Goal: Task Accomplishment & Management: Manage account settings

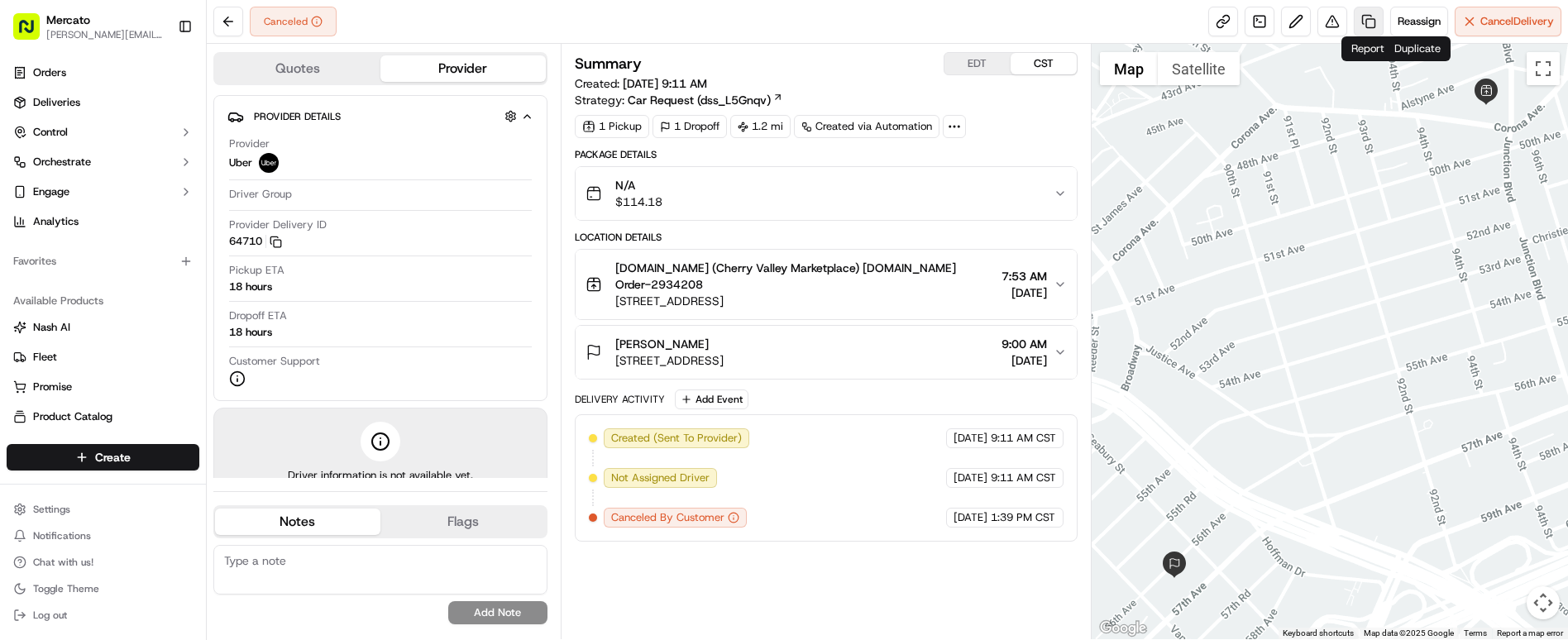
click at [1383, 16] on link at bounding box center [1368, 21] width 30 height 30
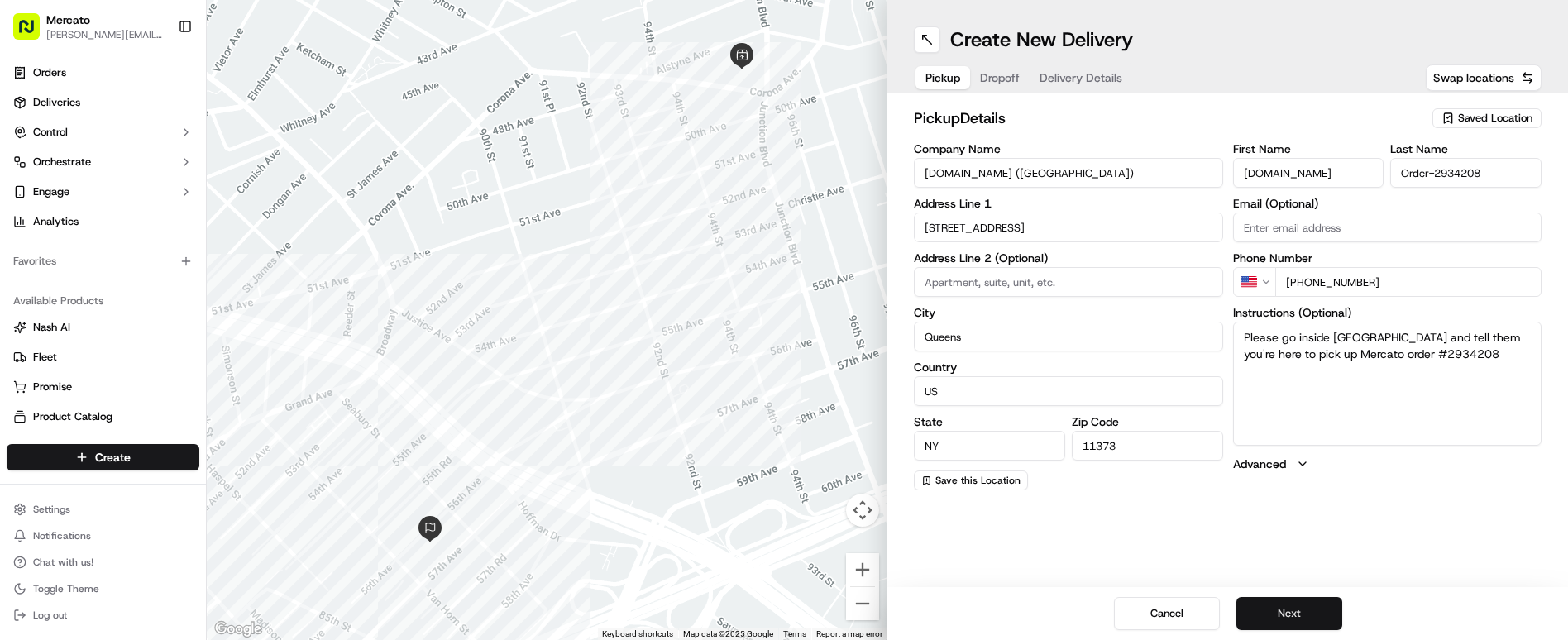
click at [1259, 621] on button "Next" at bounding box center [1288, 614] width 106 height 33
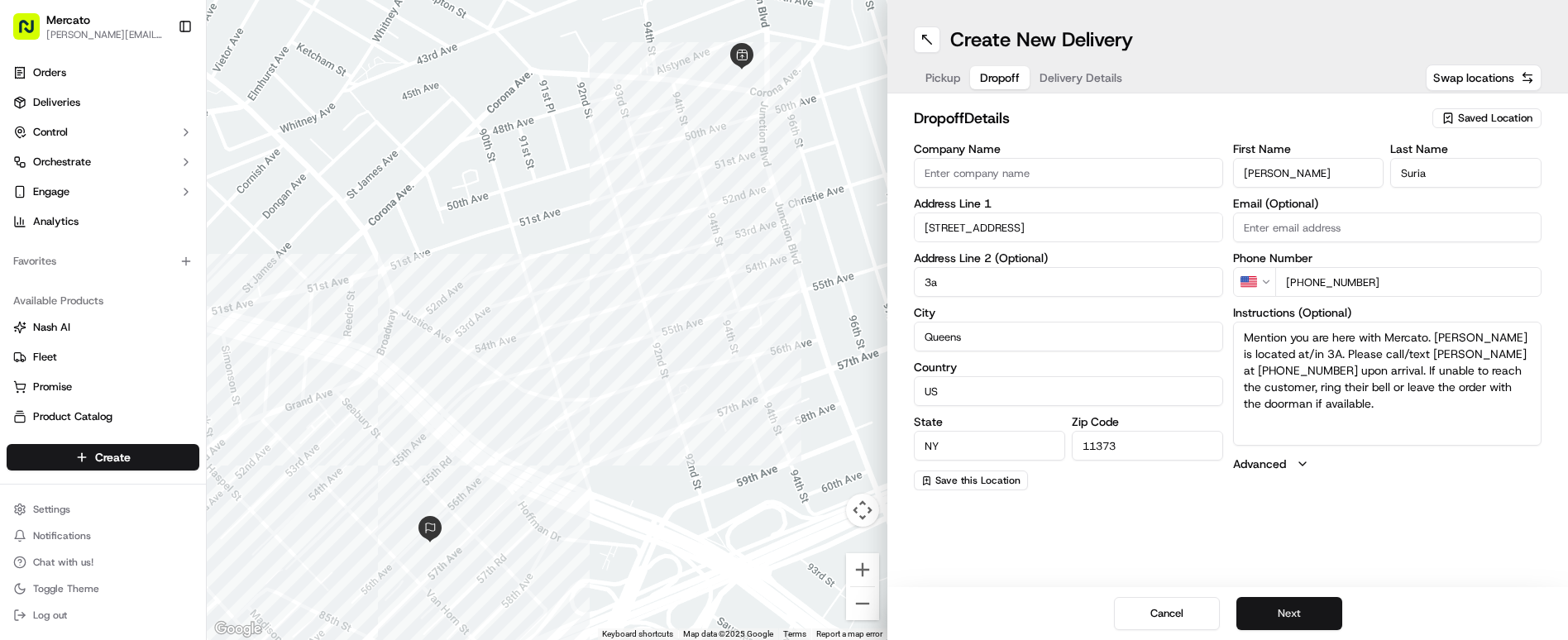
click at [1258, 621] on button "Next" at bounding box center [1288, 614] width 106 height 33
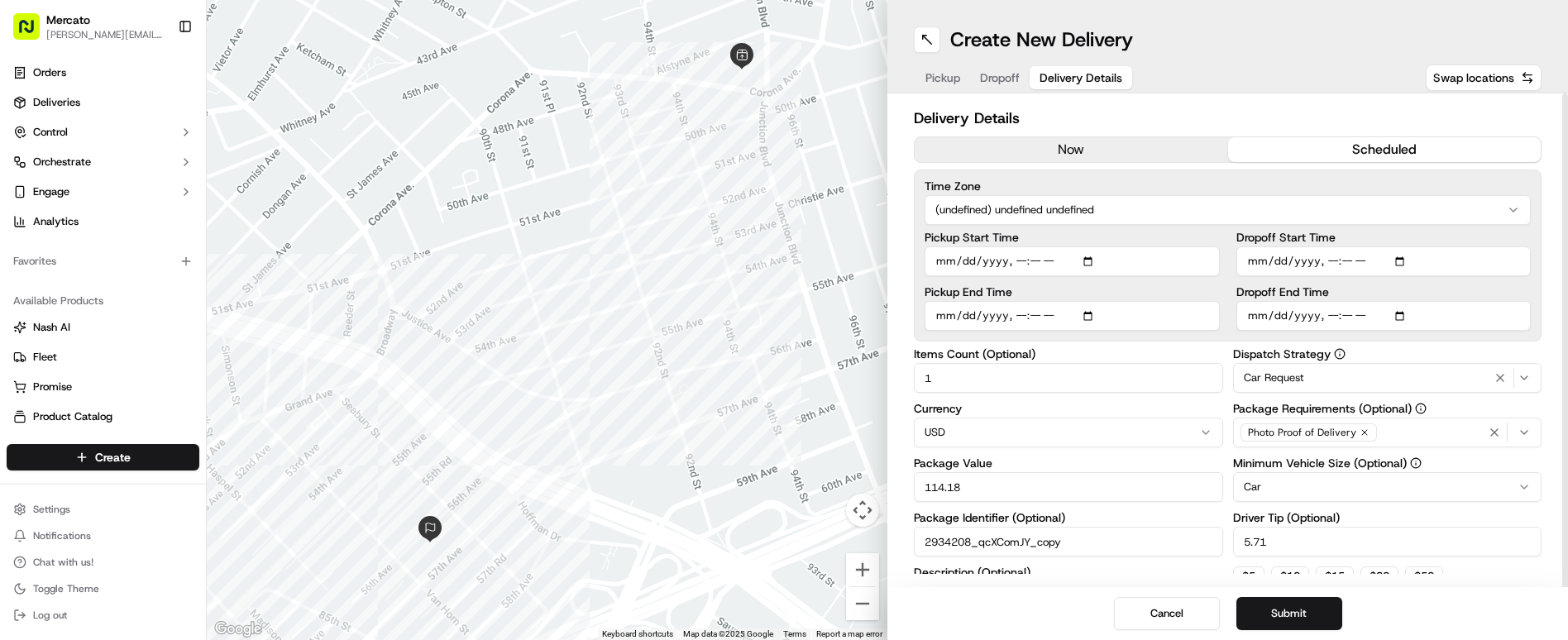
click at [1197, 151] on html "Mercato clelia.contreras@ttec.com Toggle Sidebar Orders Deliveries Control Orch…" at bounding box center [784, 320] width 1568 height 640
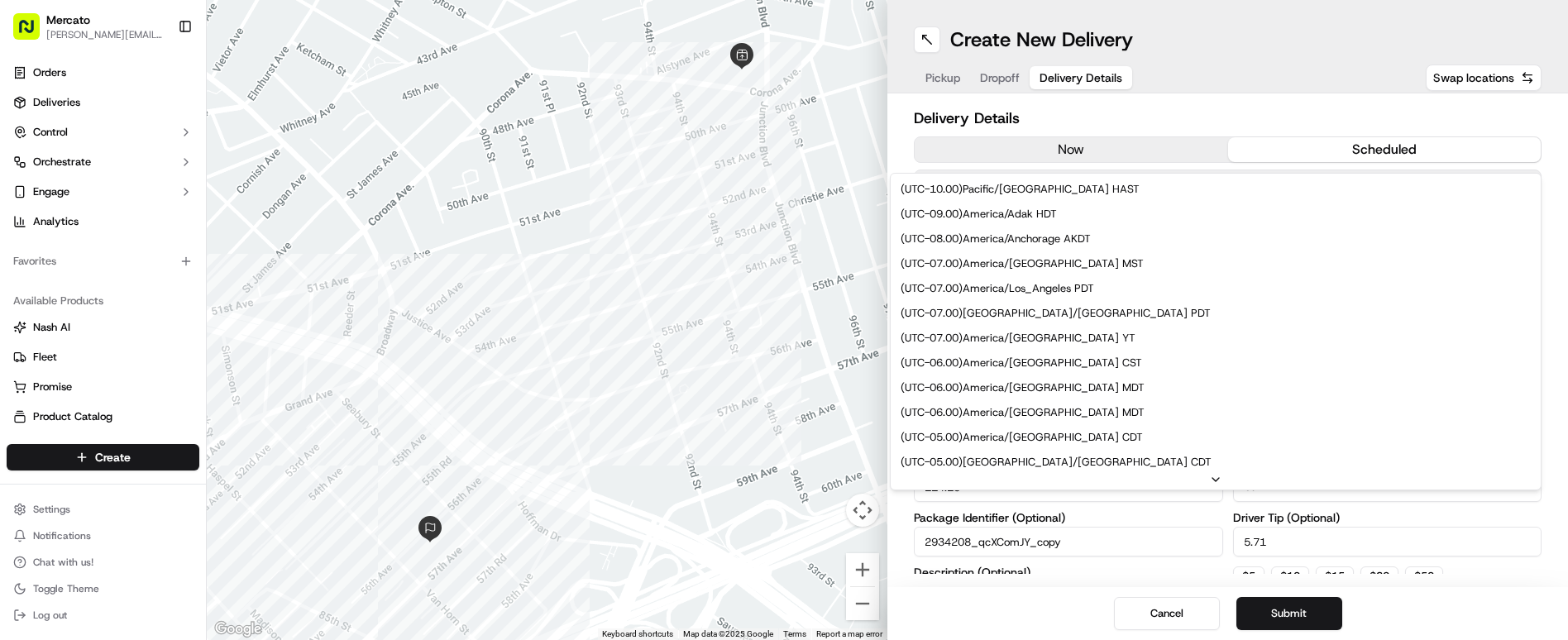
click at [1188, 64] on html "Mercato clelia.contreras@ttec.com Toggle Sidebar Orders Deliveries Control Orch…" at bounding box center [784, 320] width 1568 height 640
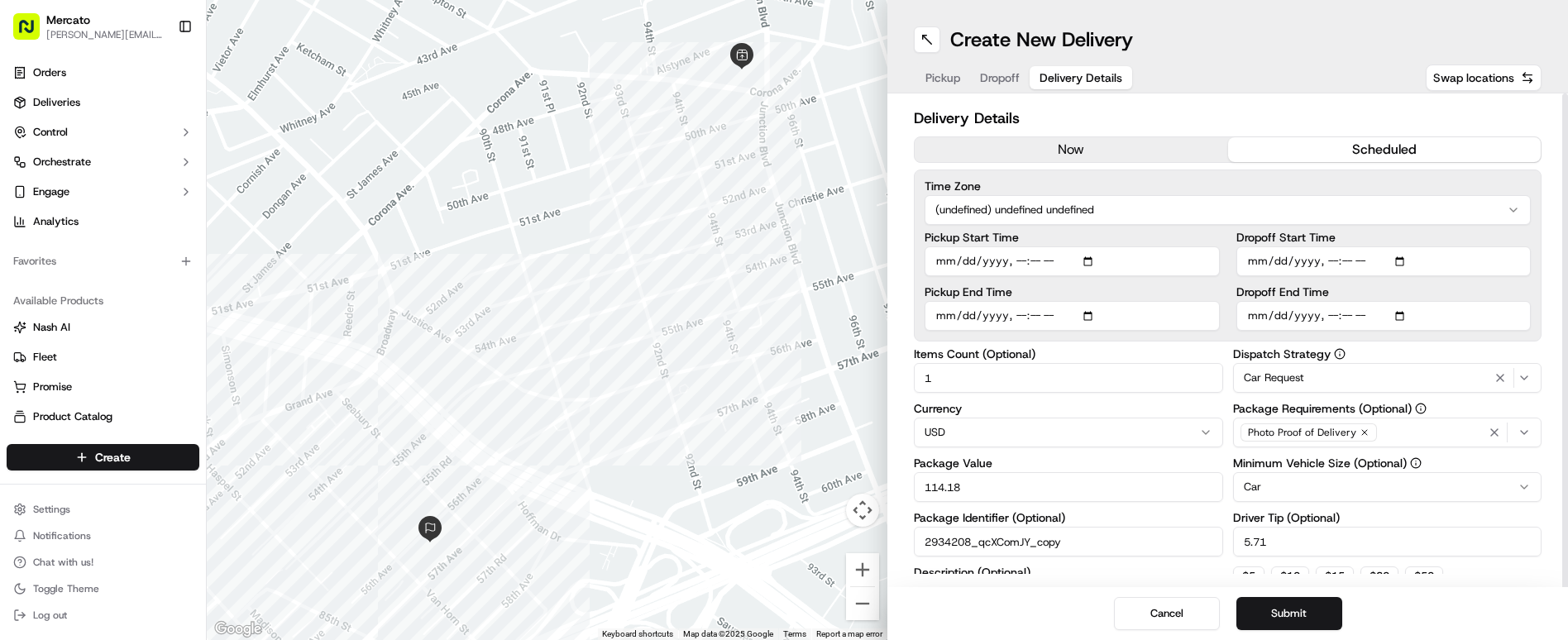
click at [1017, 301] on input "Pickup End Time" at bounding box center [1072, 315] width 295 height 30
click at [1353, 247] on input "Dropoff Start Time" at bounding box center [1383, 261] width 295 height 30
type input "2025-10-05T08:00"
click at [1017, 247] on input "Pickup Start Time" at bounding box center [1072, 261] width 295 height 30
type input "2025-09-16T19:00"
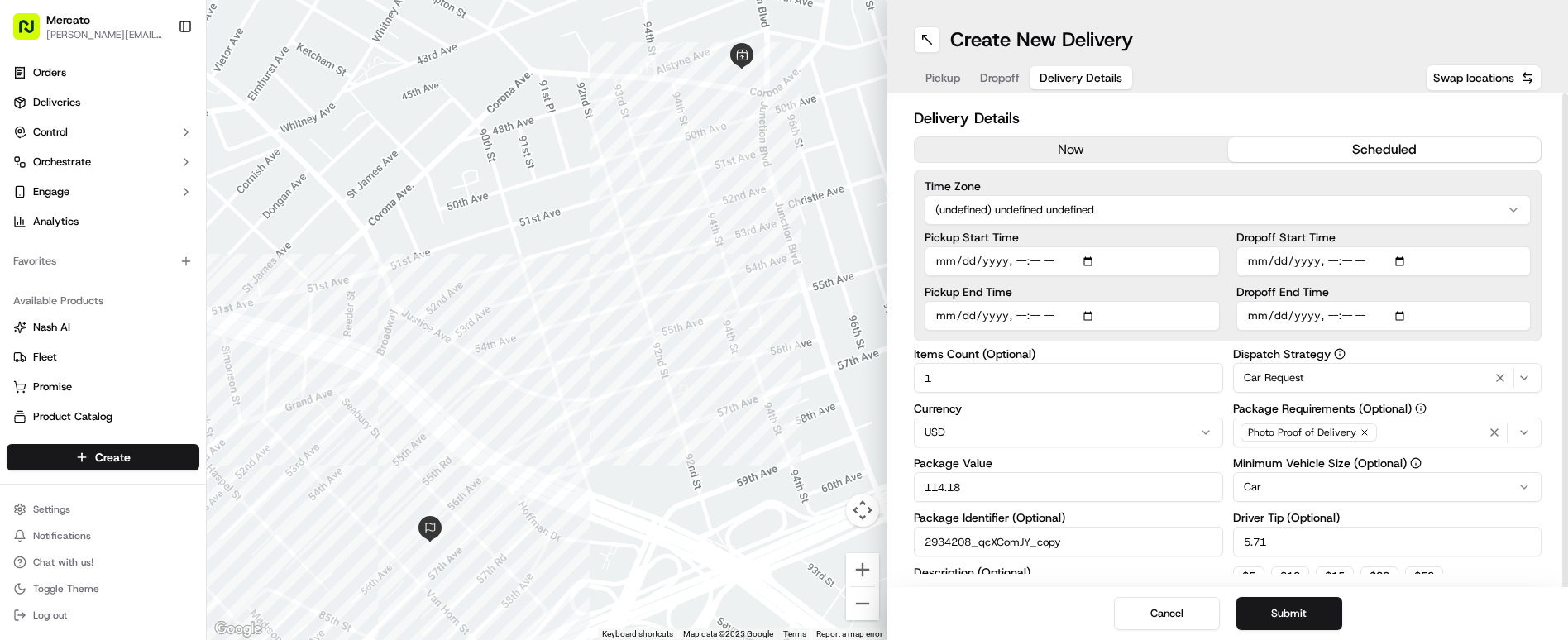
click at [1343, 301] on input "Dropoff End Time" at bounding box center [1383, 315] width 295 height 30
type input "2025-09-16T20:00"
click at [1244, 615] on button "Submit" at bounding box center [1288, 614] width 106 height 33
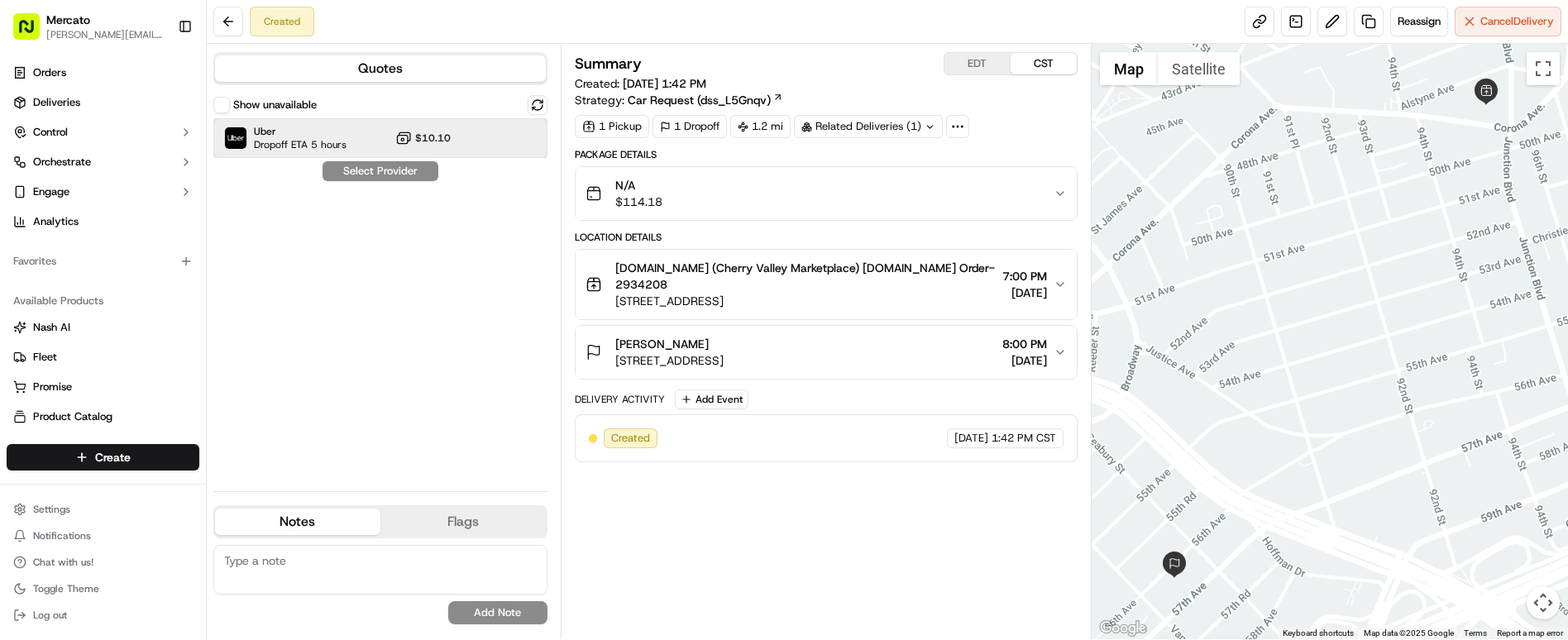
click at [254, 138] on span "Dropoff ETA 5 hours" at bounding box center [300, 145] width 92 height 14
click at [348, 161] on button "Assign Provider" at bounding box center [380, 170] width 118 height 19
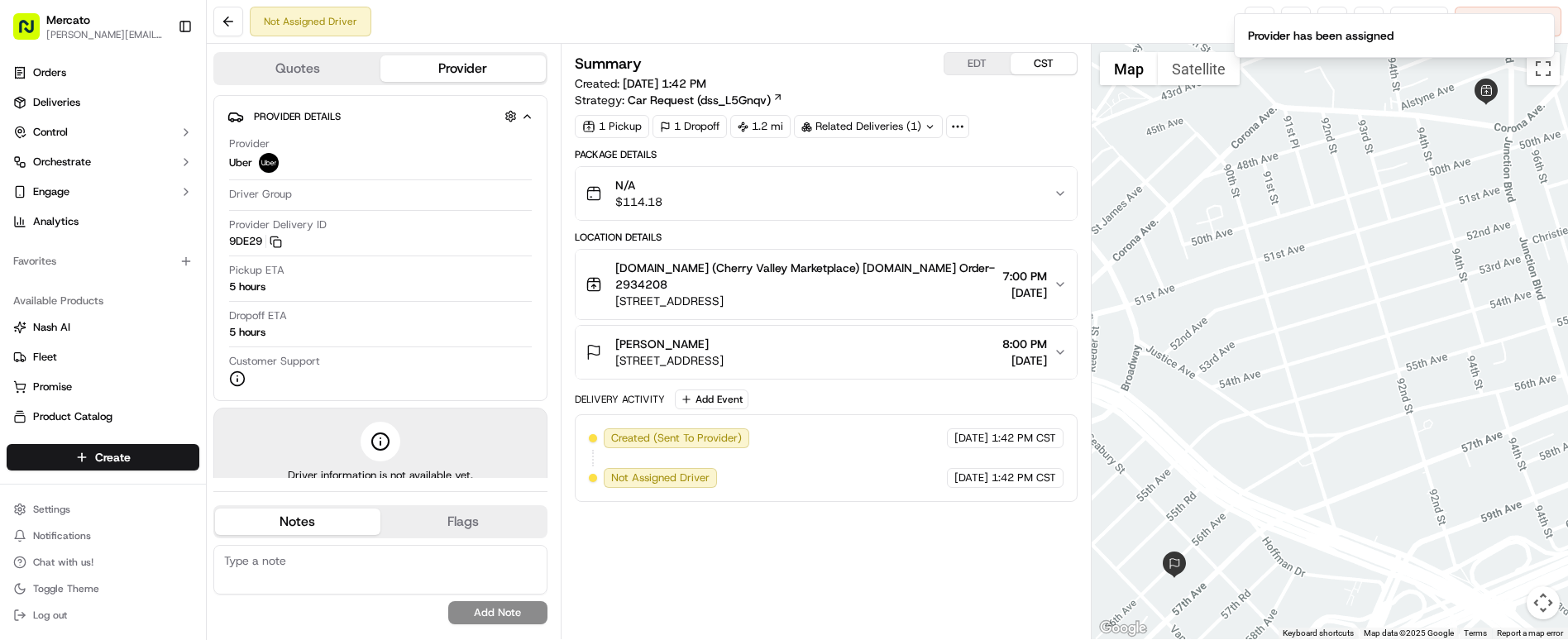
click at [945, 62] on button "EDT" at bounding box center [978, 63] width 66 height 21
click at [1440, 24] on span "Reassign" at bounding box center [1418, 22] width 43 height 15
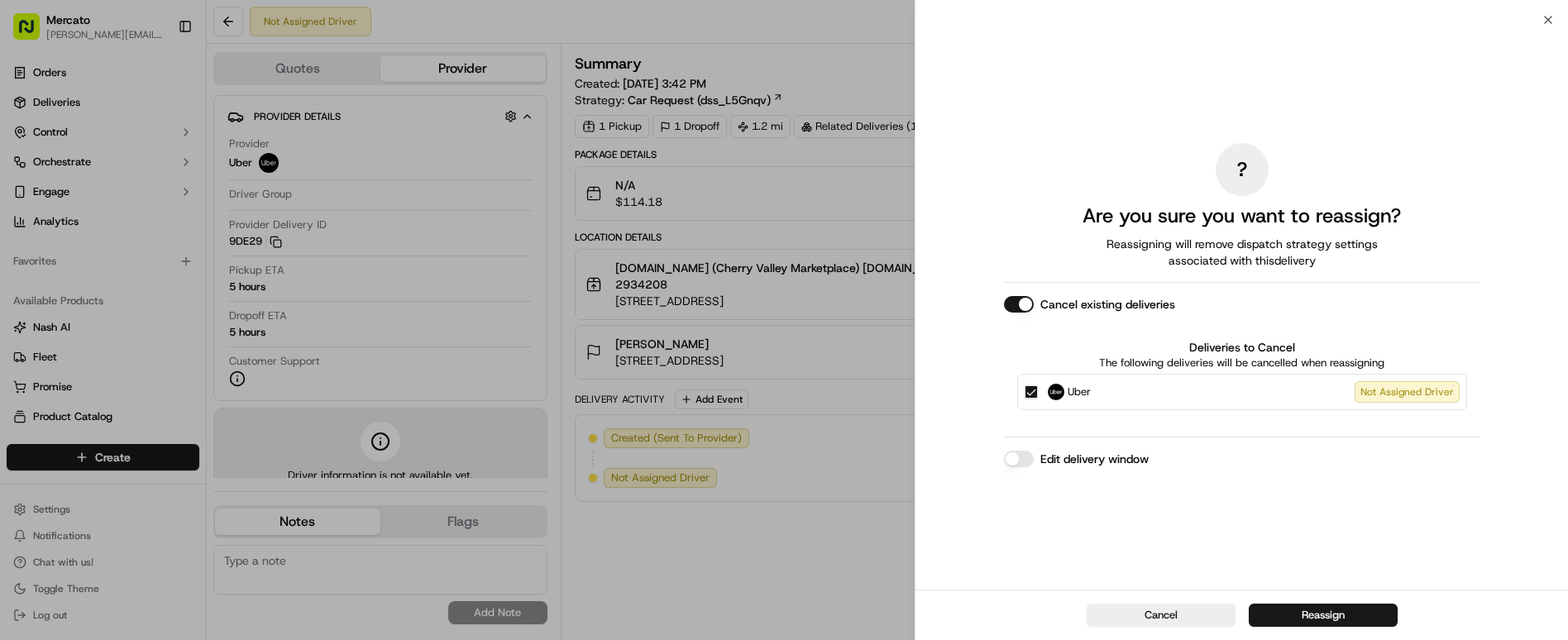
click at [1033, 451] on button "Edit delivery window" at bounding box center [1018, 459] width 30 height 17
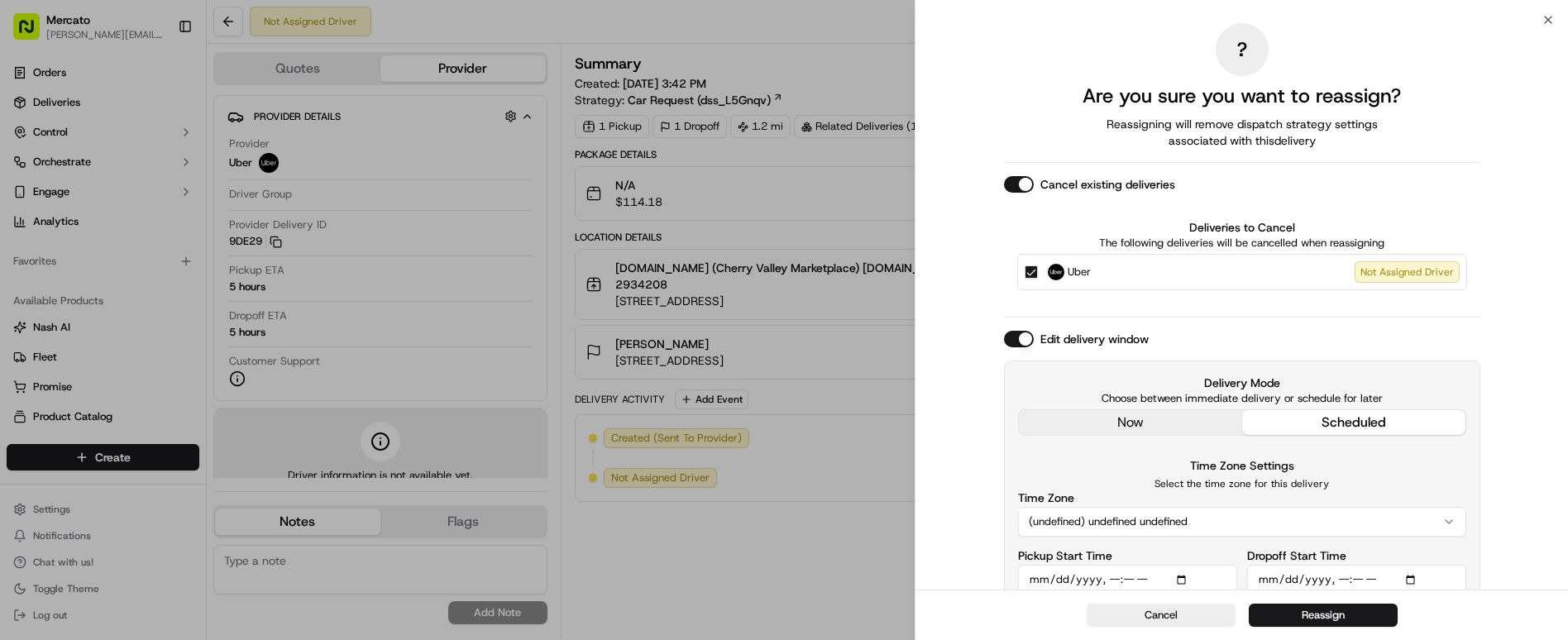
click at [1191, 507] on button "(undefined) undefined undefined" at bounding box center [1241, 521] width 448 height 30
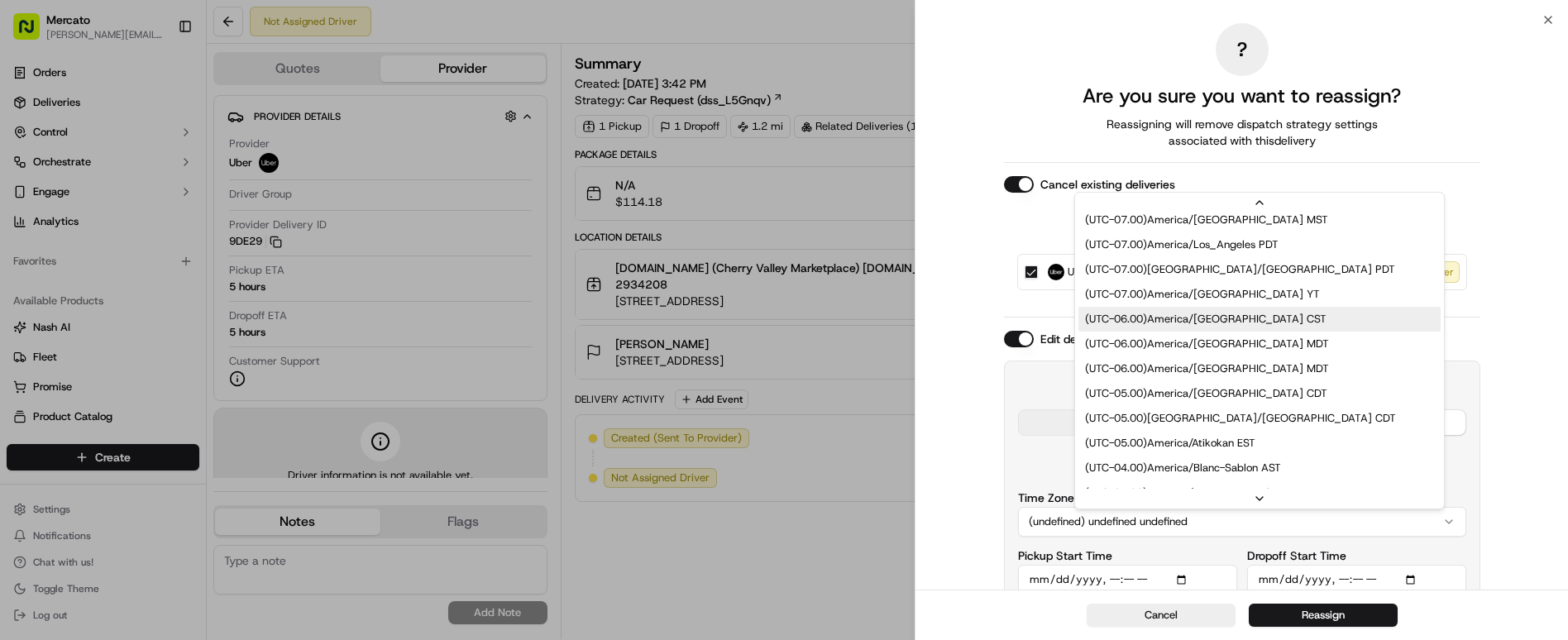
scroll to position [165, 0]
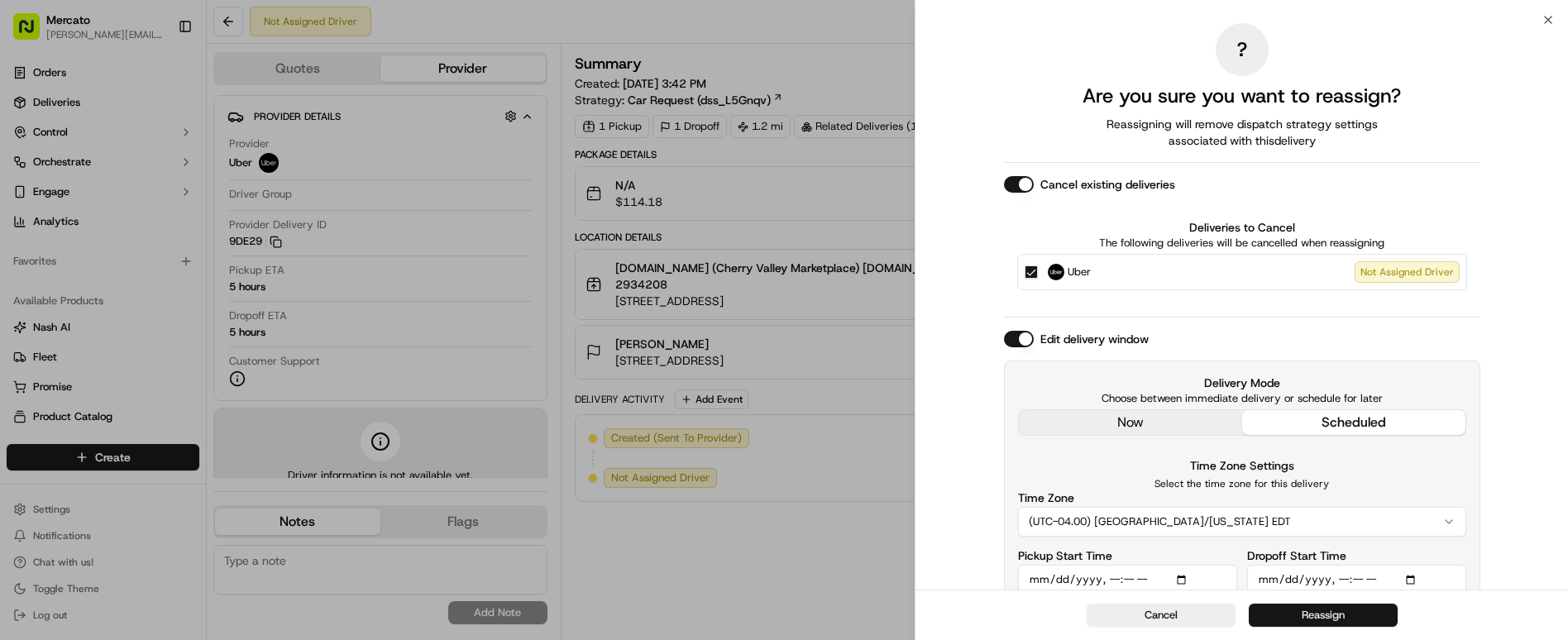
click at [1333, 616] on button "Reassign" at bounding box center [1323, 615] width 149 height 23
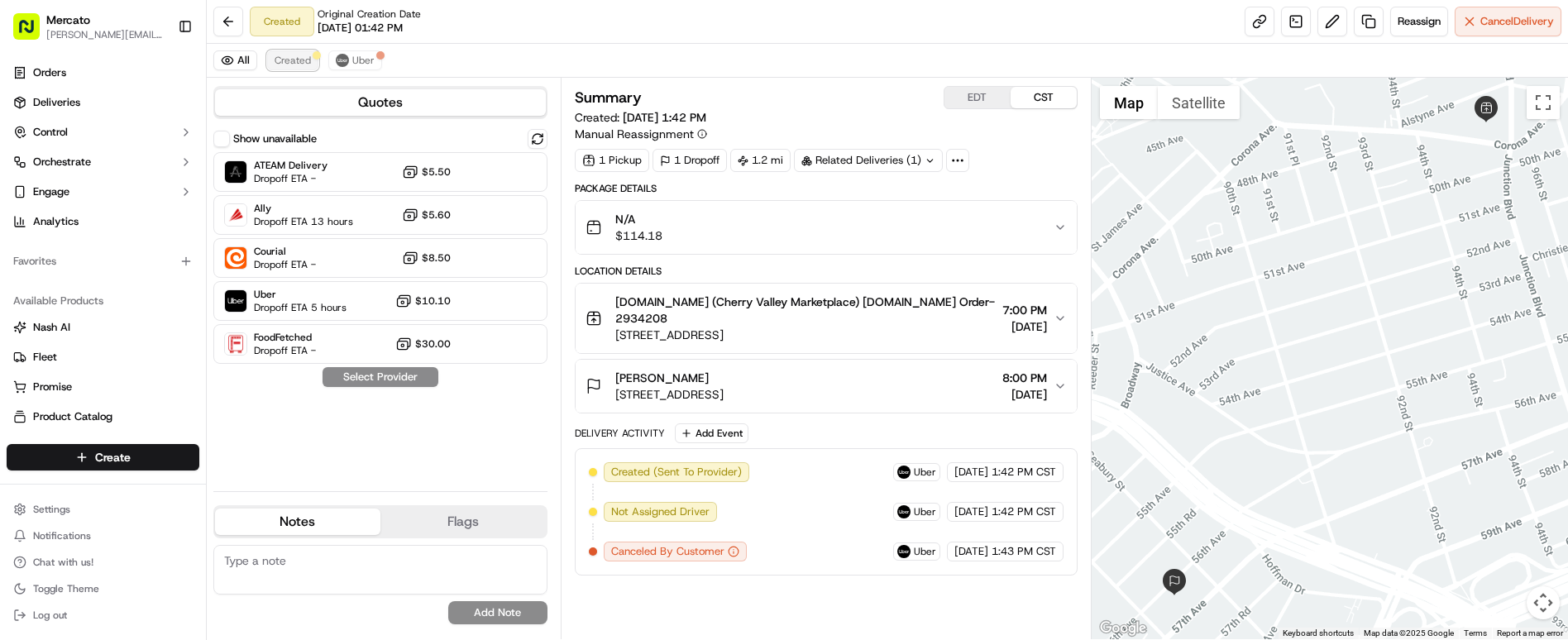
click at [274, 53] on span "Created" at bounding box center [292, 60] width 36 height 14
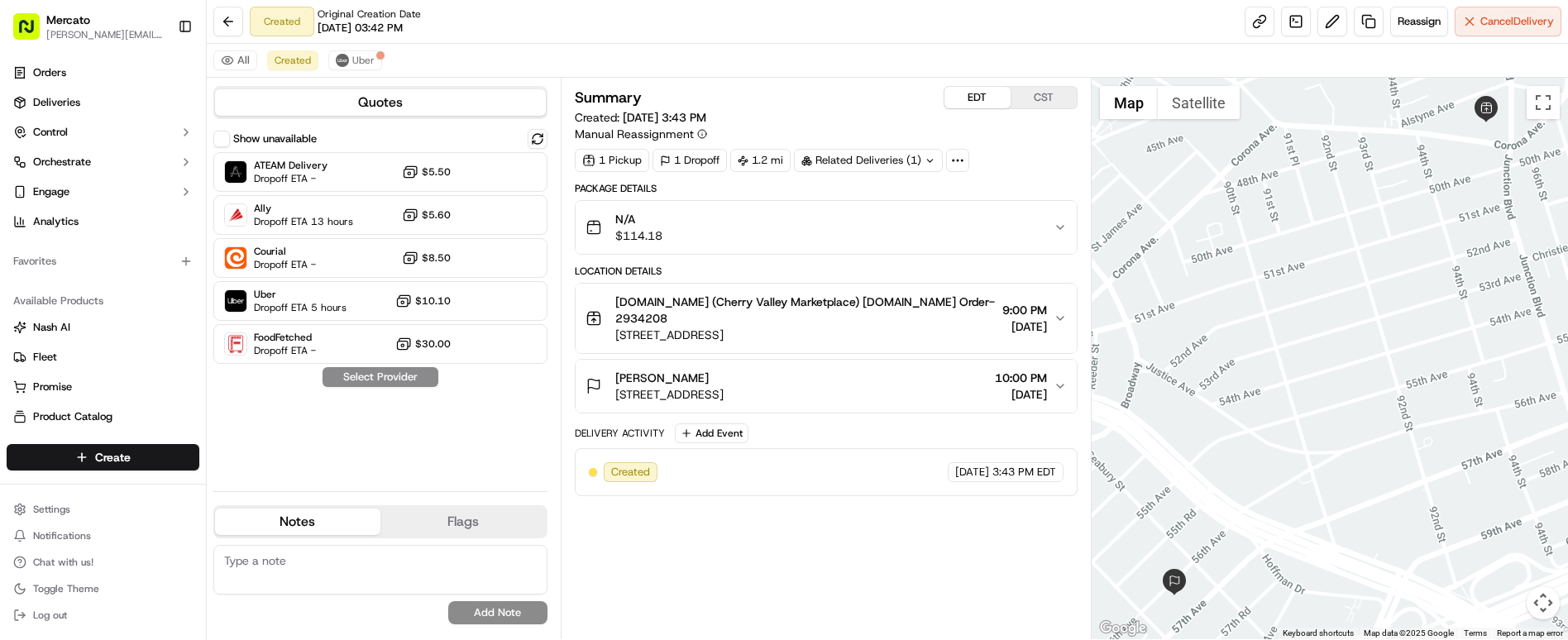
click at [945, 87] on button "EDT" at bounding box center [978, 97] width 66 height 21
click at [952, 86] on button "EDT" at bounding box center [978, 97] width 66 height 21
click at [1448, 28] on button "Reassign" at bounding box center [1419, 21] width 58 height 30
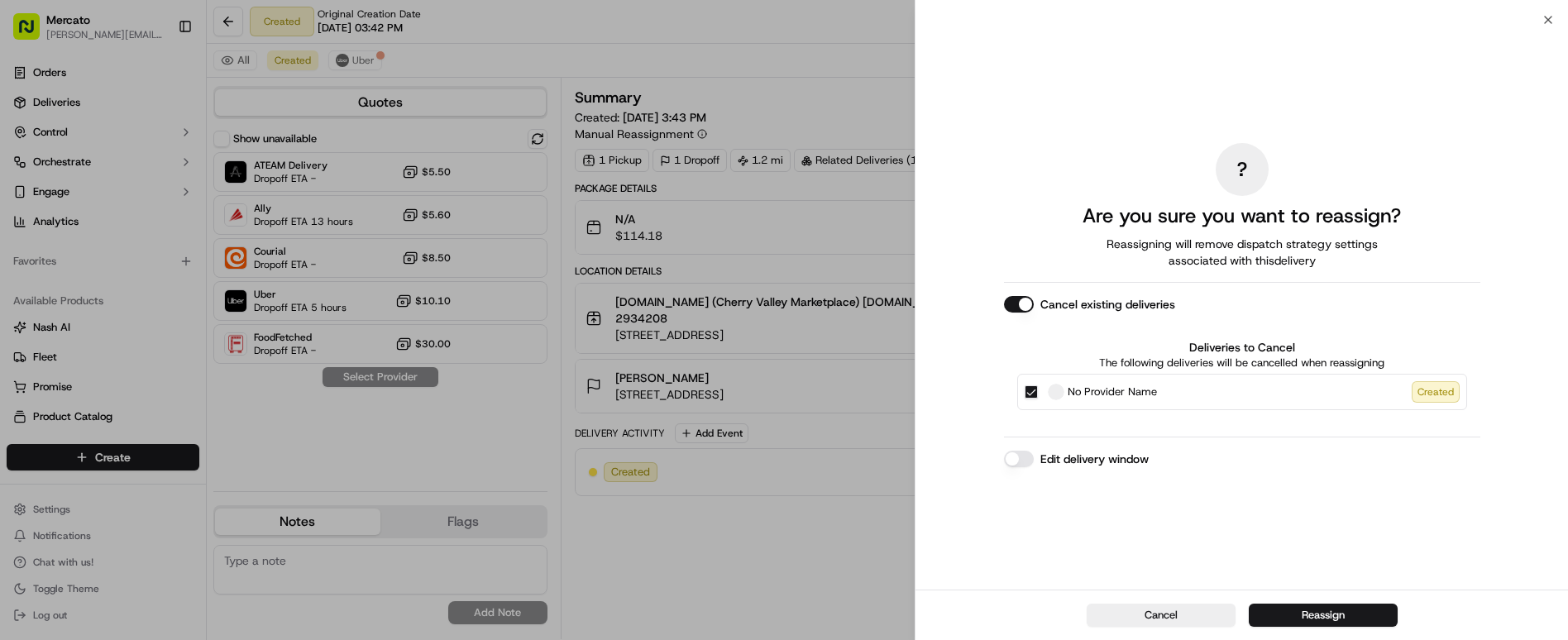
click at [1033, 451] on button "Edit delivery window" at bounding box center [1018, 459] width 30 height 17
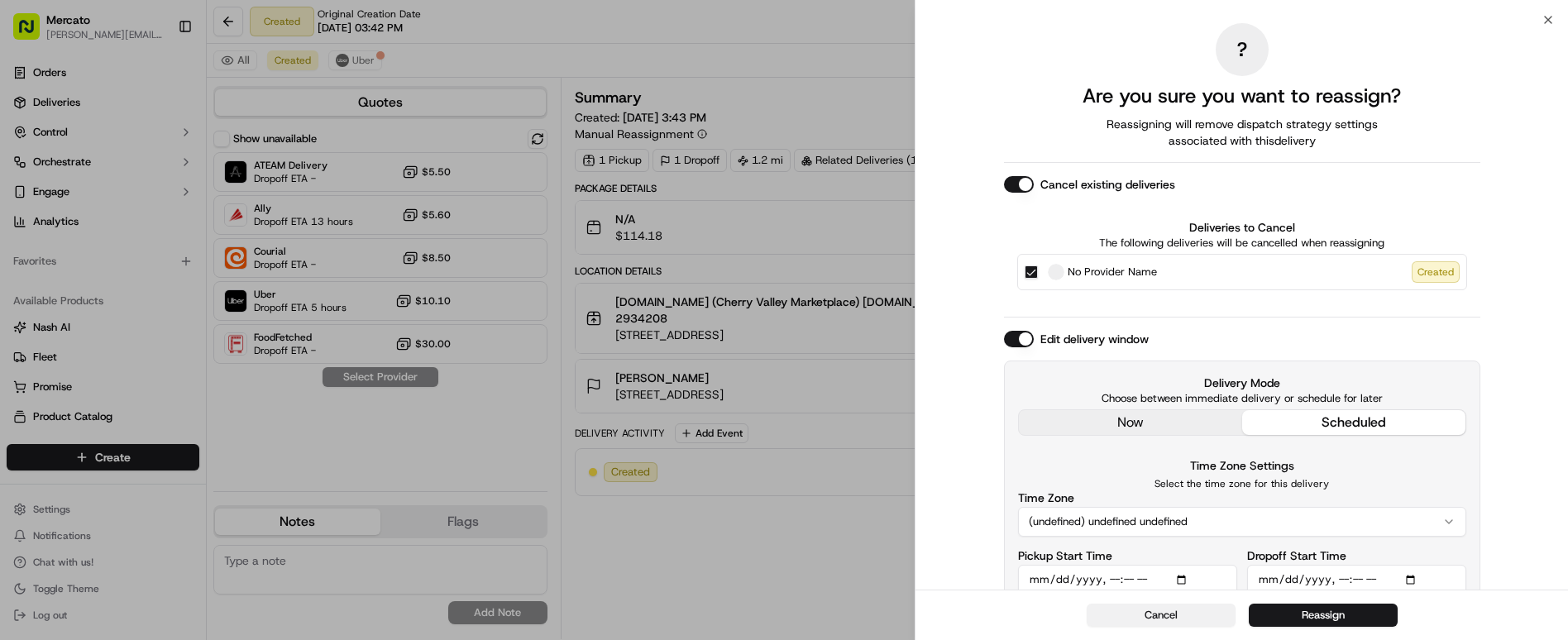
click at [1172, 622] on button "Cancel" at bounding box center [1161, 615] width 149 height 23
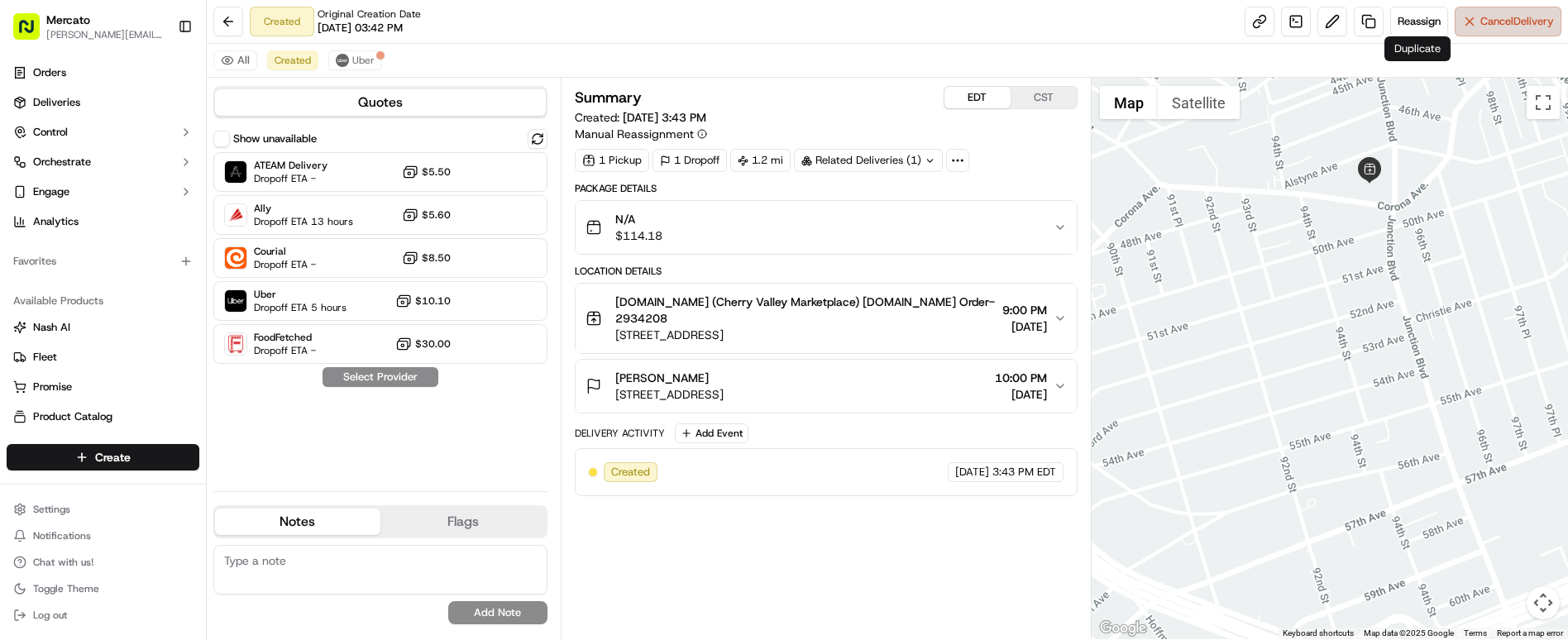
click at [1499, 19] on span "Cancel Delivery" at bounding box center [1516, 22] width 74 height 15
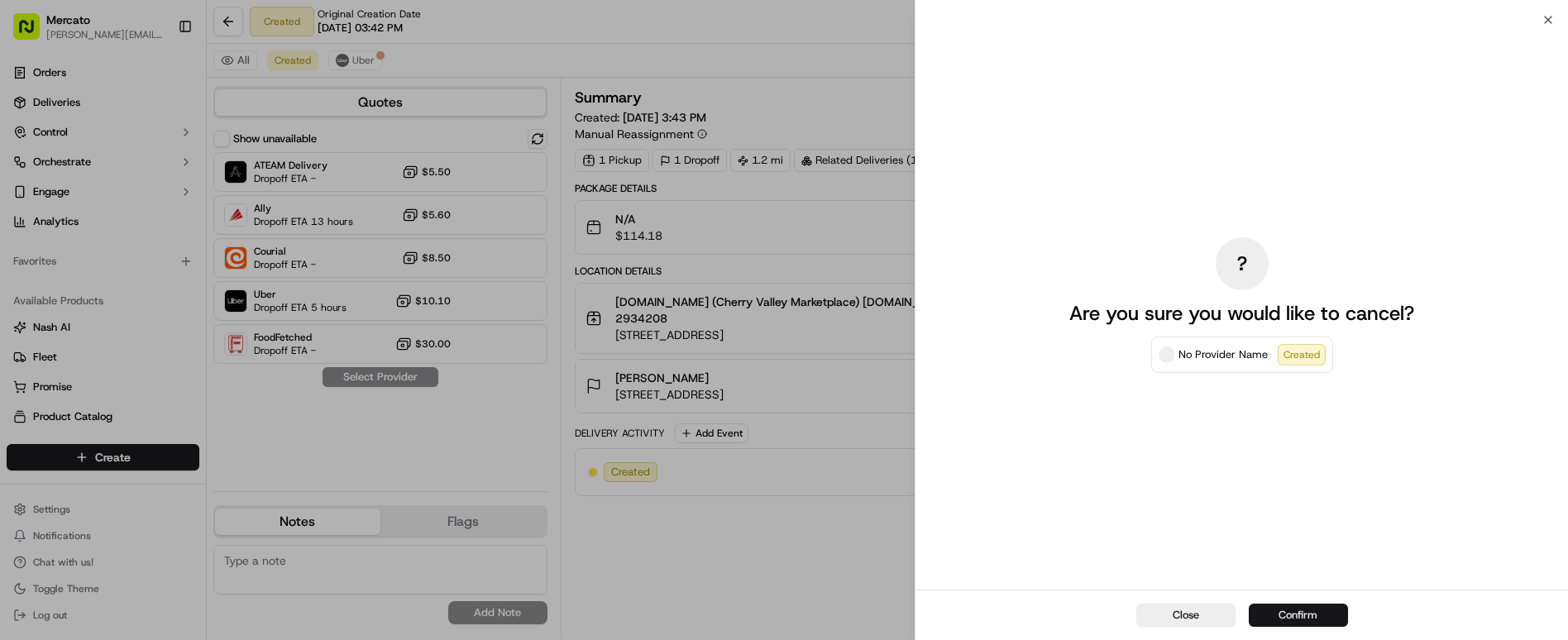
click at [1288, 627] on button "Confirm" at bounding box center [1298, 615] width 99 height 23
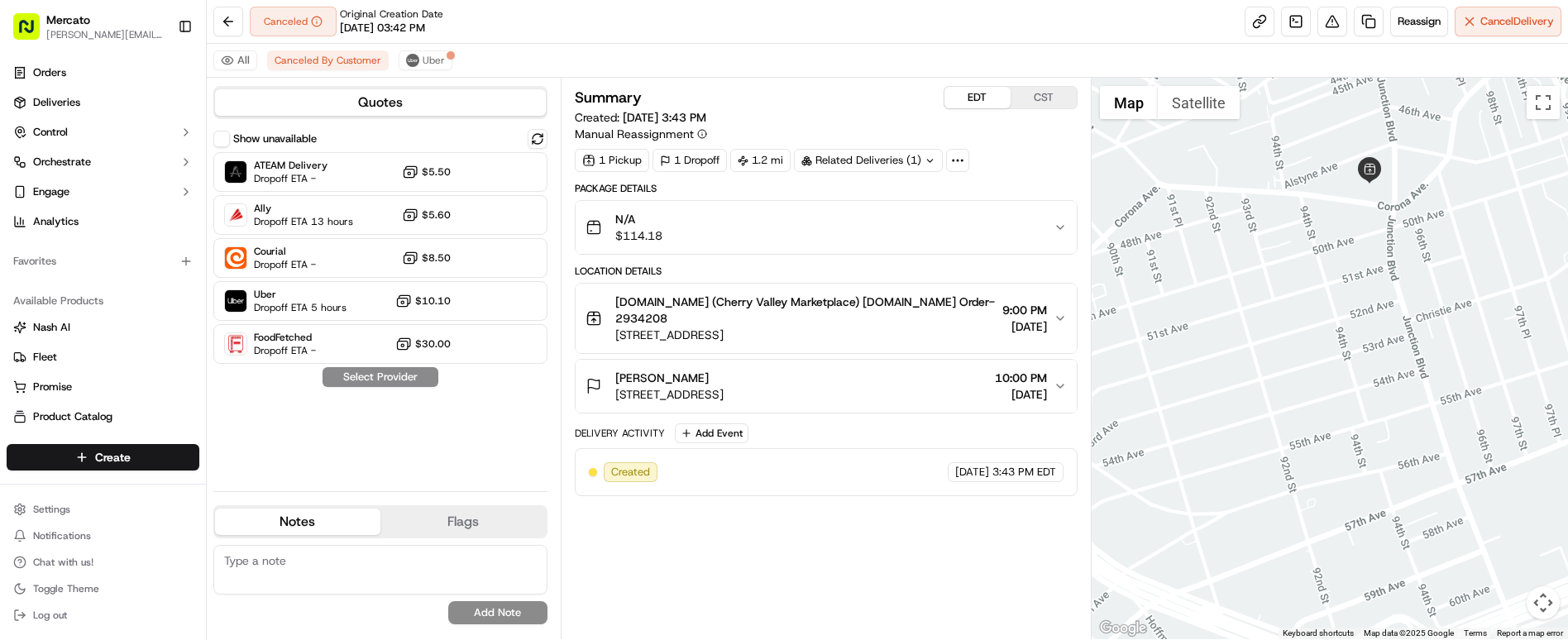
click at [731, 470] on div "Summary EDT CST Created: 09/16/2025 3:43 PM Manual Reassignment 1 Pickup 1 Drop…" at bounding box center [825, 359] width 502 height 545
click at [1383, 24] on link at bounding box center [1368, 21] width 30 height 30
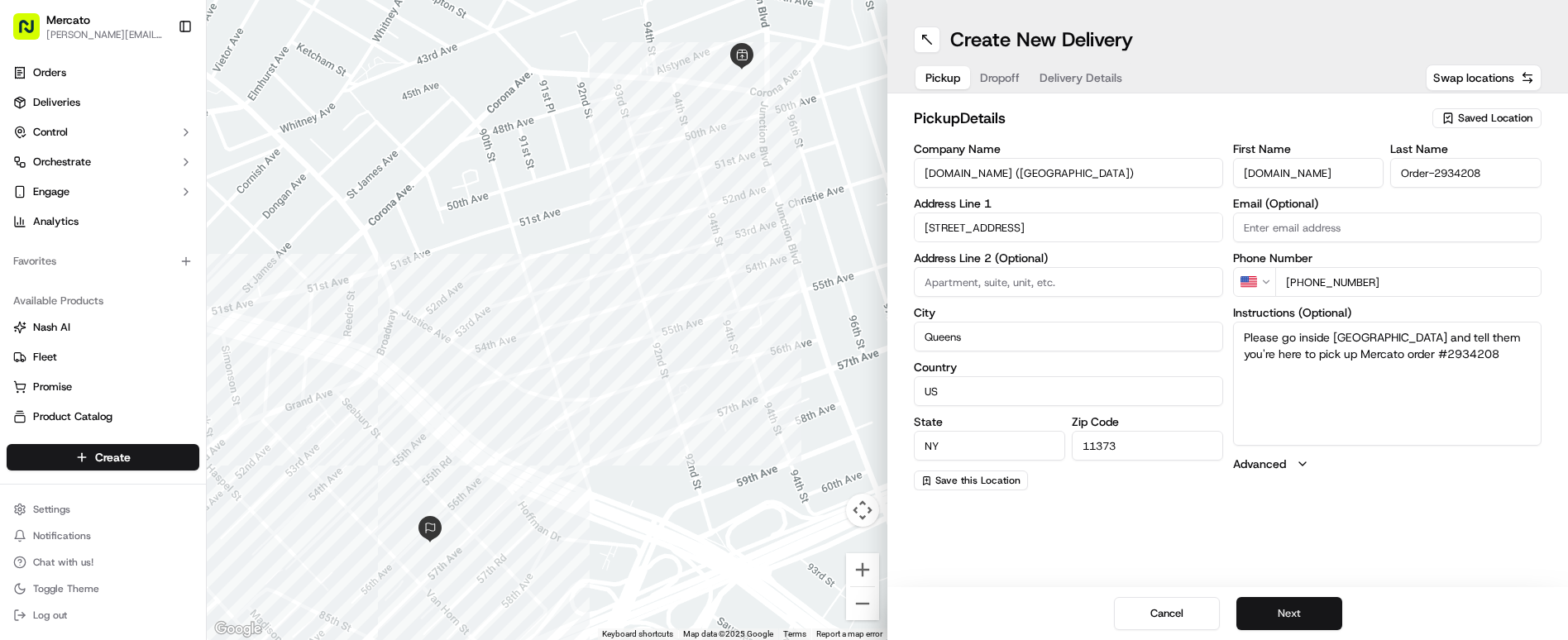
click at [1257, 612] on button "Next" at bounding box center [1288, 614] width 106 height 33
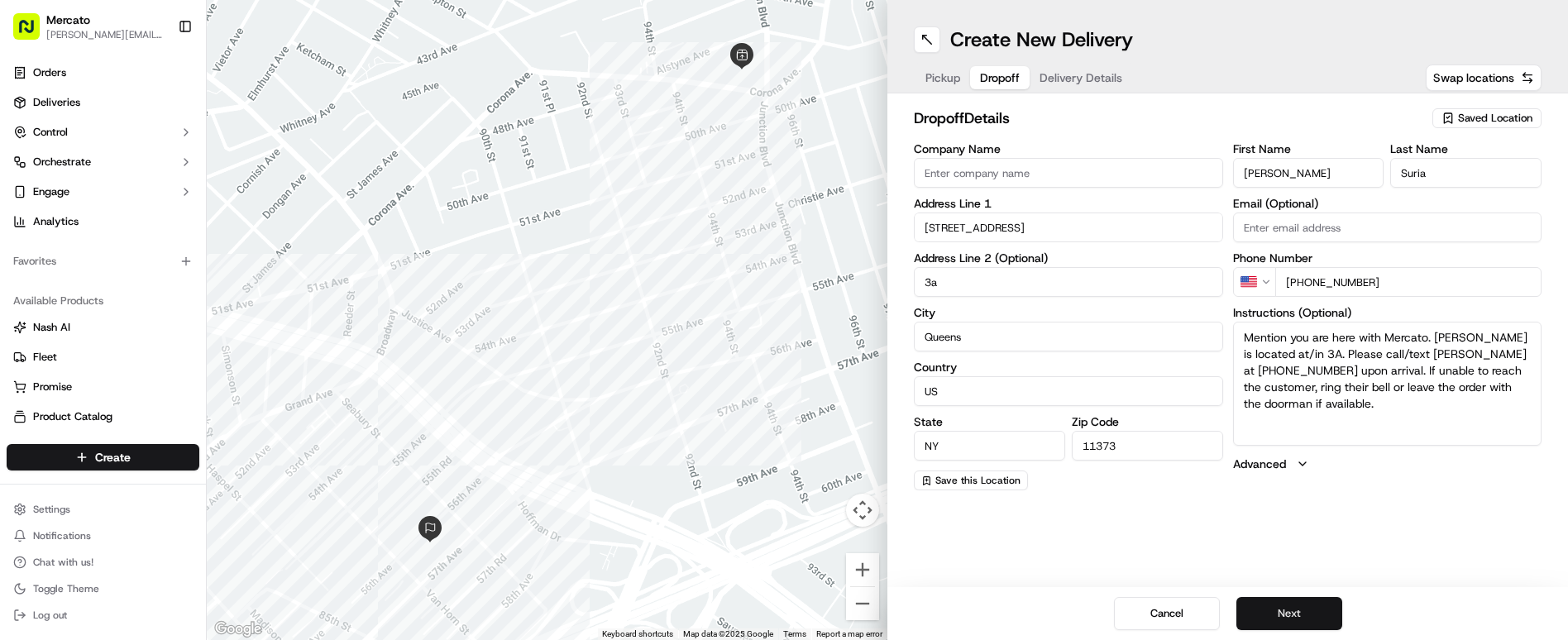
click at [1257, 612] on button "Next" at bounding box center [1288, 614] width 106 height 33
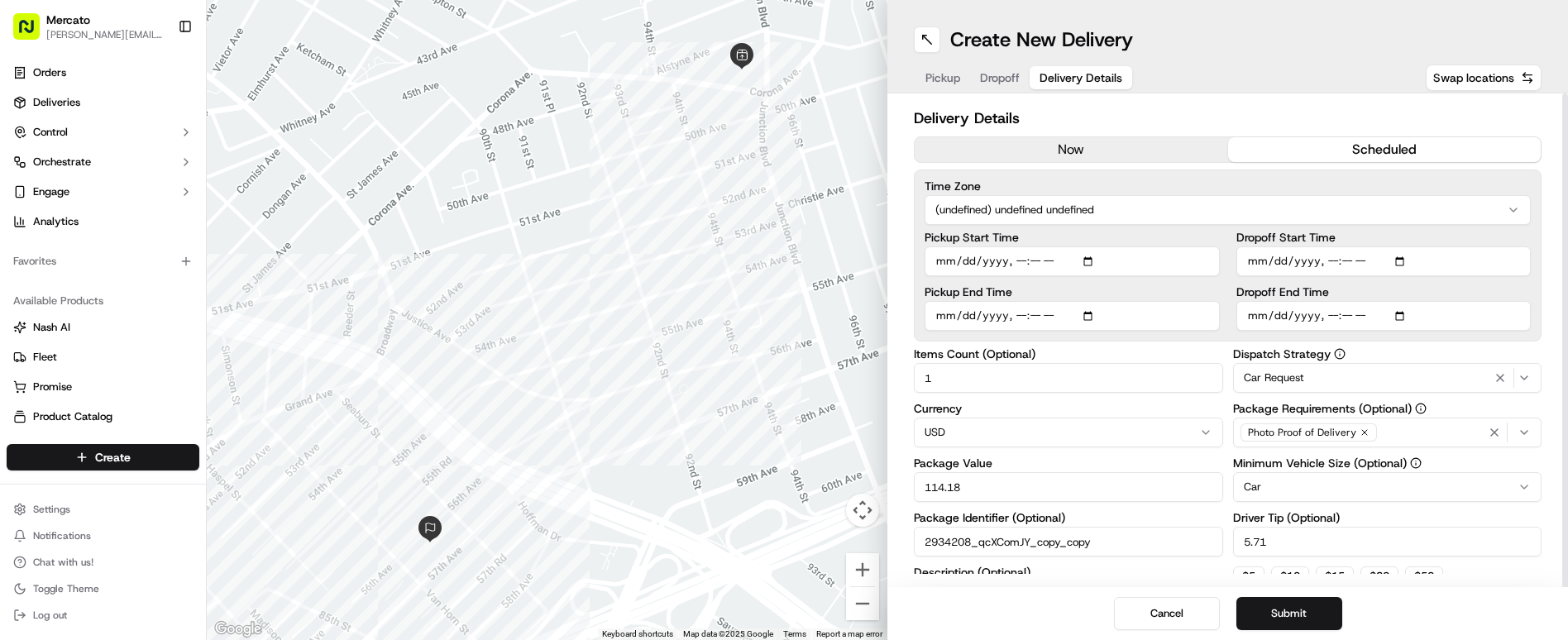
click at [998, 160] on html "Mercato clelia.contreras@ttec.com Toggle Sidebar Orders Deliveries Control Orch…" at bounding box center [784, 320] width 1568 height 640
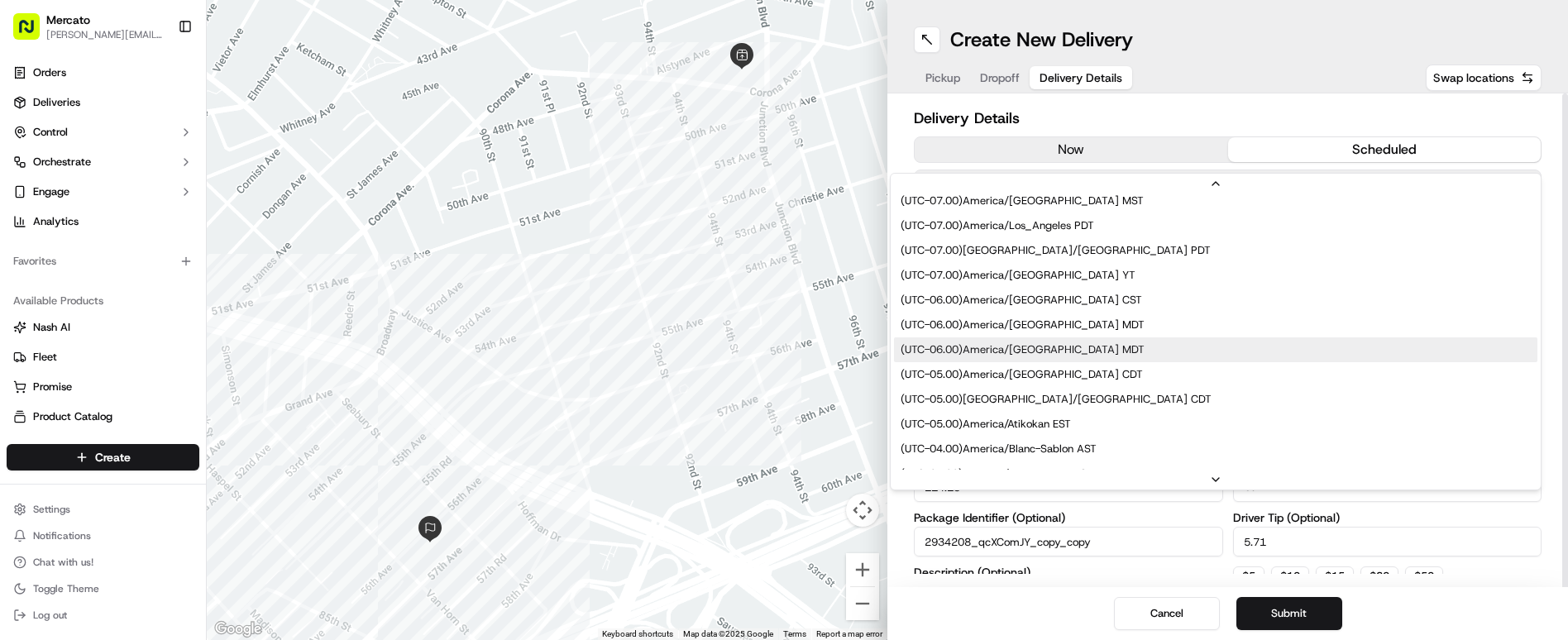
scroll to position [165, 0]
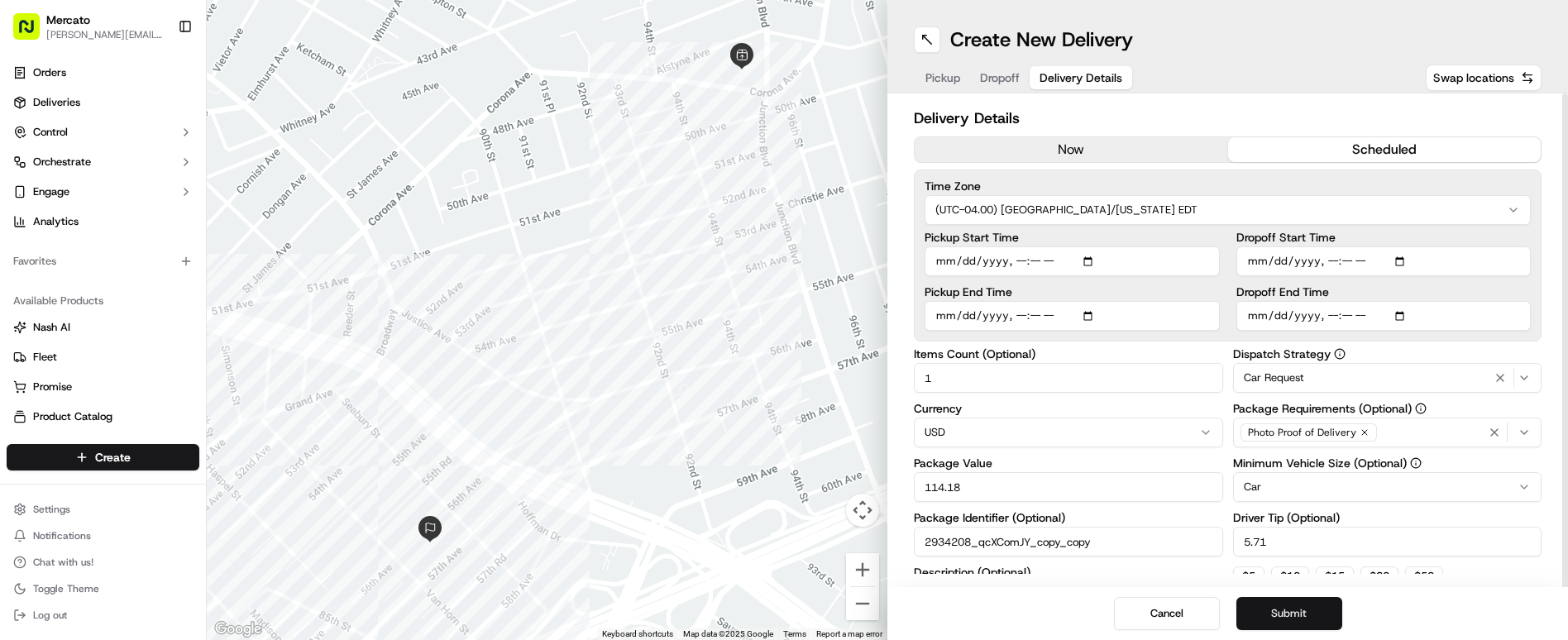
click at [1258, 608] on button "Submit" at bounding box center [1288, 614] width 106 height 33
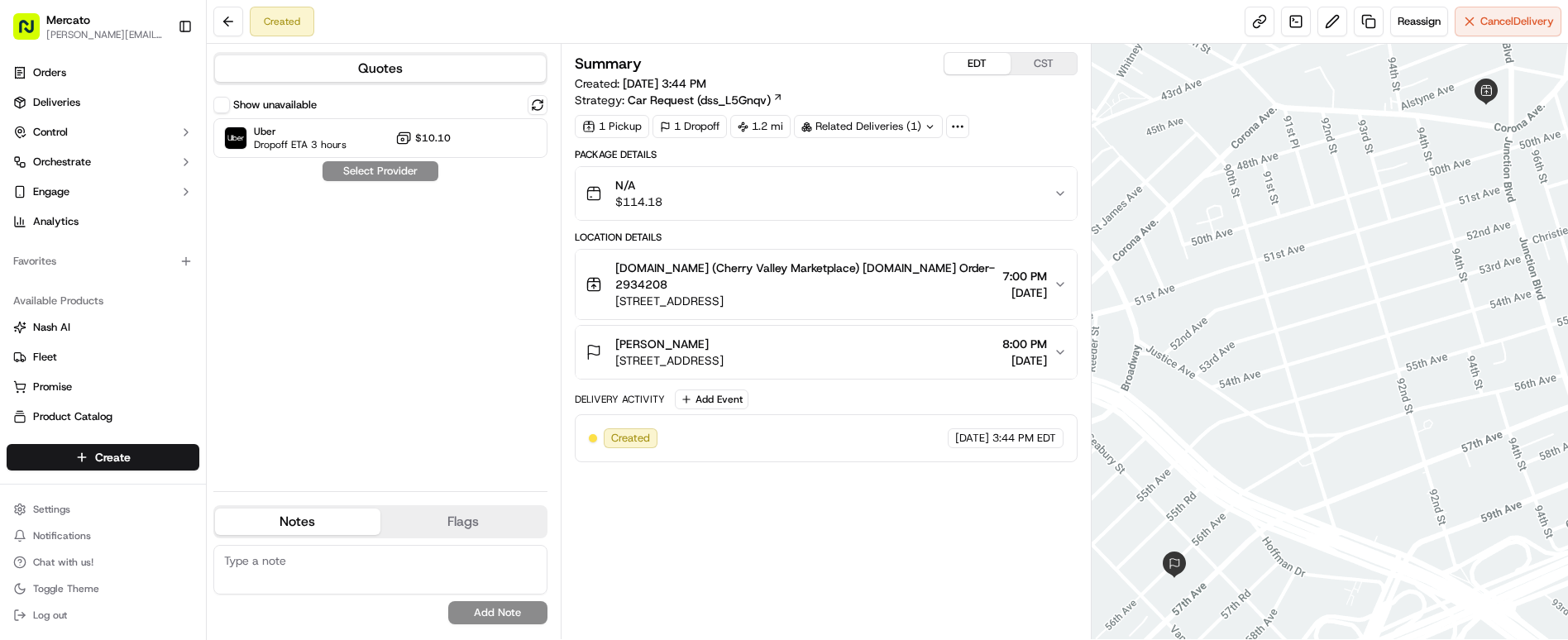
click at [952, 54] on button "EDT" at bounding box center [978, 63] width 66 height 21
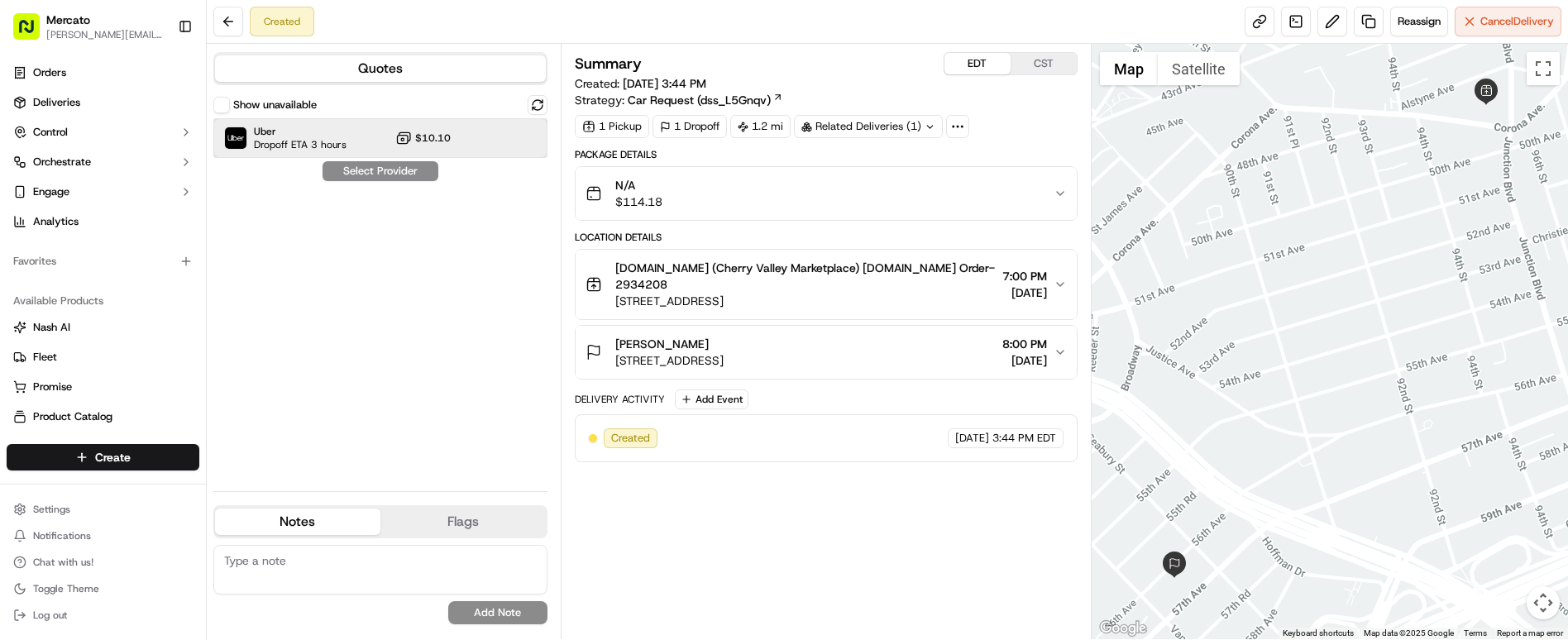
click at [269, 119] on div "Uber Dropoff ETA 3 hours $10.10" at bounding box center [380, 138] width 334 height 40
click at [354, 161] on button "Assign Provider" at bounding box center [380, 170] width 118 height 19
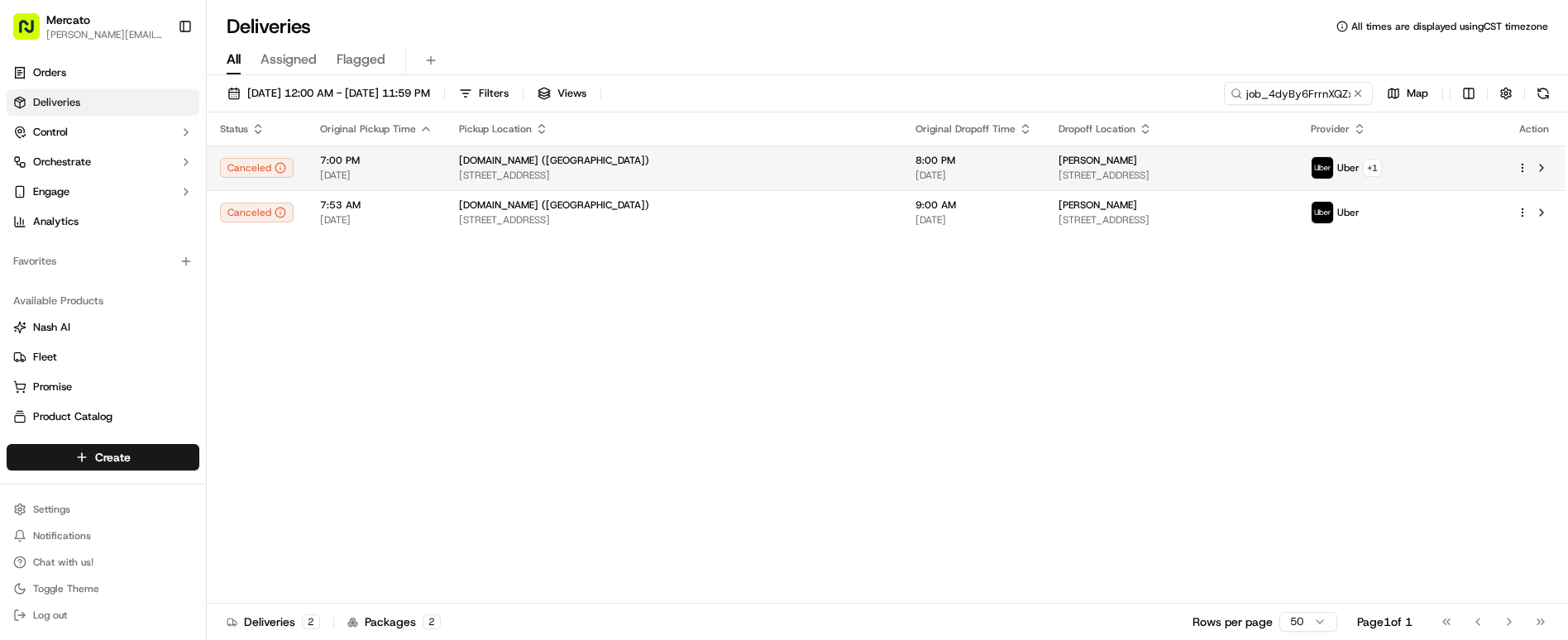
click at [1058, 154] on span "[PERSON_NAME]" at bounding box center [1097, 161] width 79 height 14
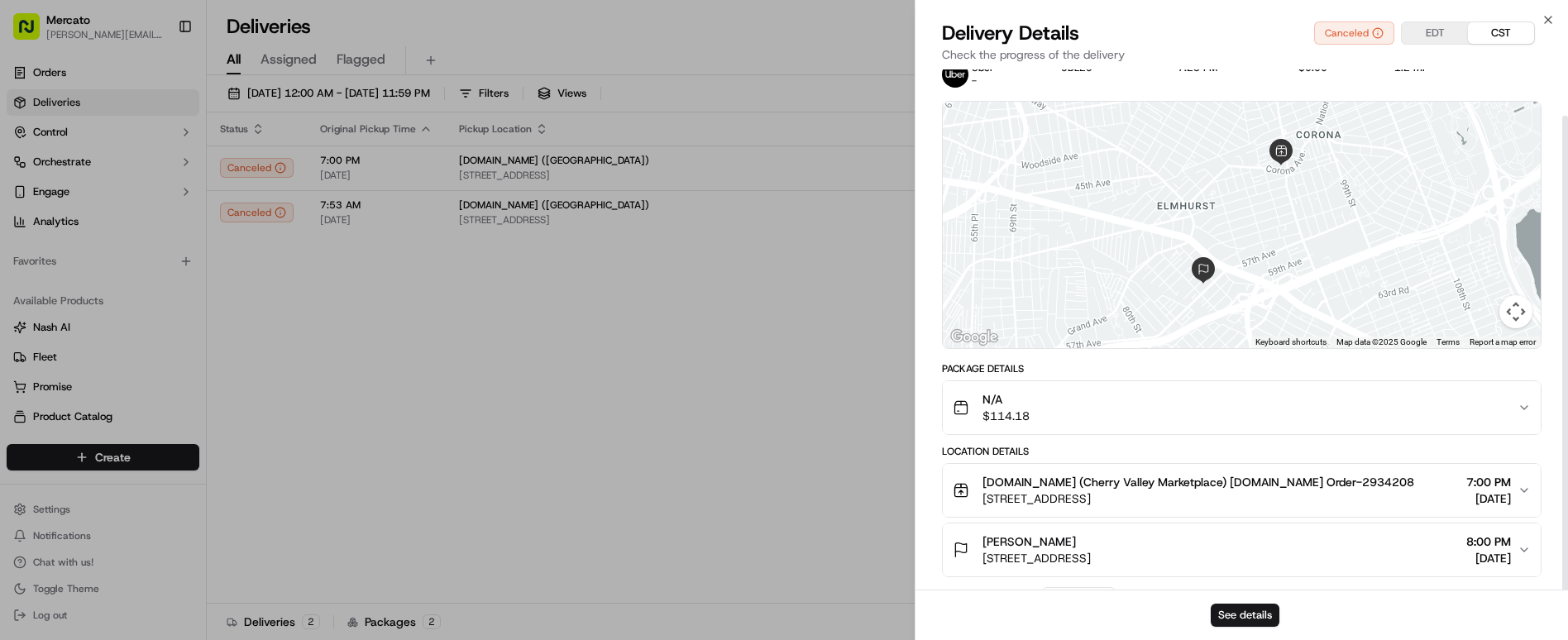
scroll to position [51, 0]
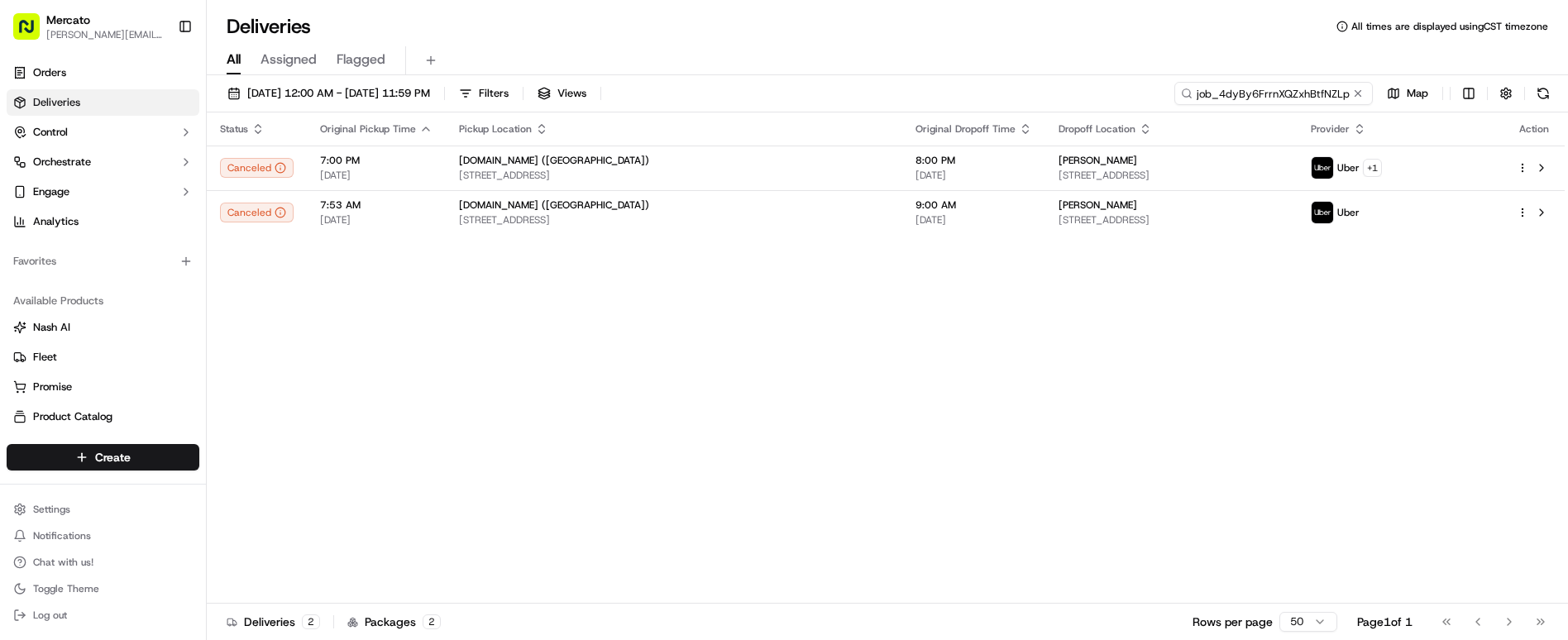
click at [1358, 82] on input "job_4dyBy6FrrnXQZxhBtfNZLp" at bounding box center [1273, 93] width 198 height 23
paste input "Qi8KyndhdqZbtSenesWHcH"
type input "job_Qi8KyndhdqZbtSenesWHcH"
